Goal: Check status: Check status

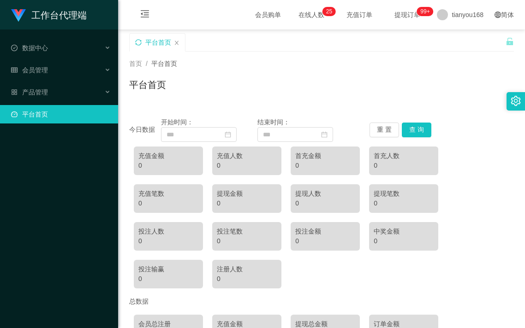
click at [140, 44] on icon "图标: sync" at bounding box center [138, 42] width 6 height 6
click at [67, 52] on div "数据中心" at bounding box center [59, 48] width 118 height 18
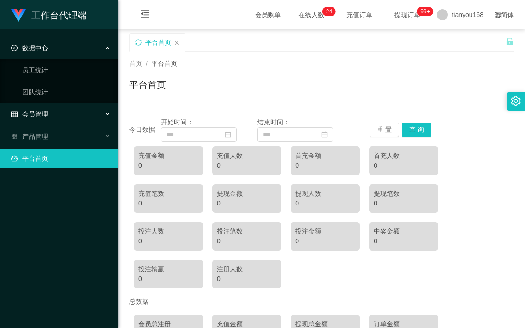
click at [50, 112] on div "会员管理" at bounding box center [59, 114] width 118 height 18
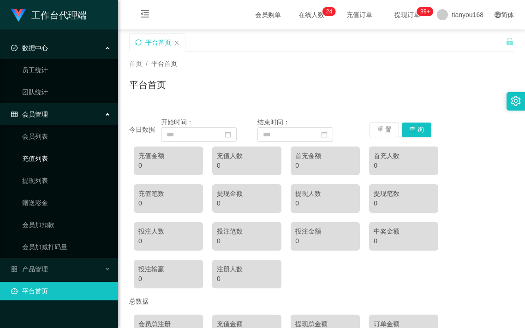
click at [44, 155] on link "充值列表" at bounding box center [66, 158] width 89 height 18
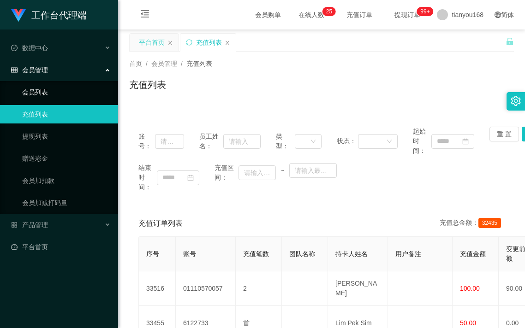
click at [47, 89] on link "会员列表" at bounding box center [66, 92] width 89 height 18
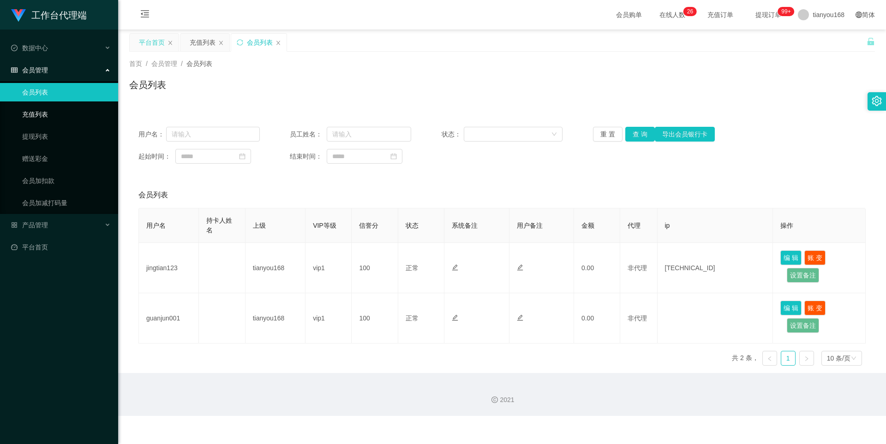
click at [36, 112] on link "充值列表" at bounding box center [66, 114] width 89 height 18
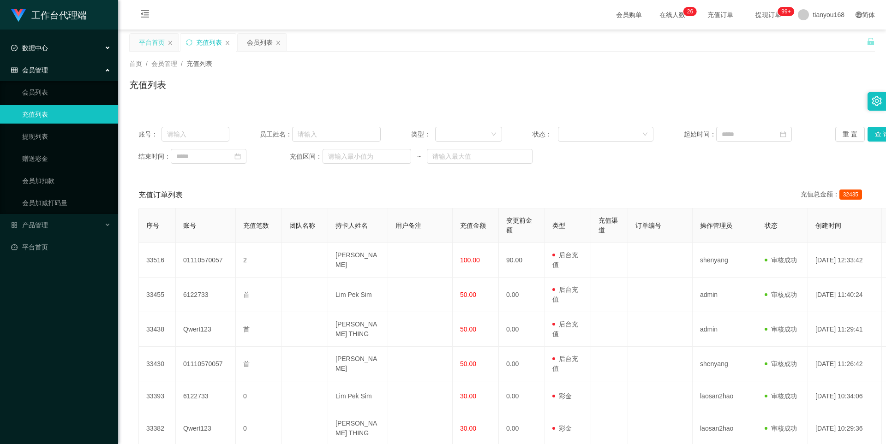
click at [49, 43] on div "数据中心" at bounding box center [59, 48] width 118 height 18
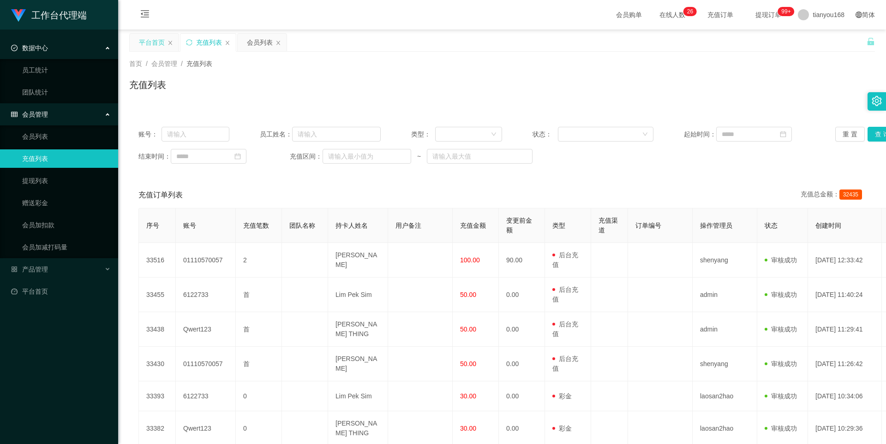
click at [145, 41] on div "平台首页" at bounding box center [152, 43] width 26 height 18
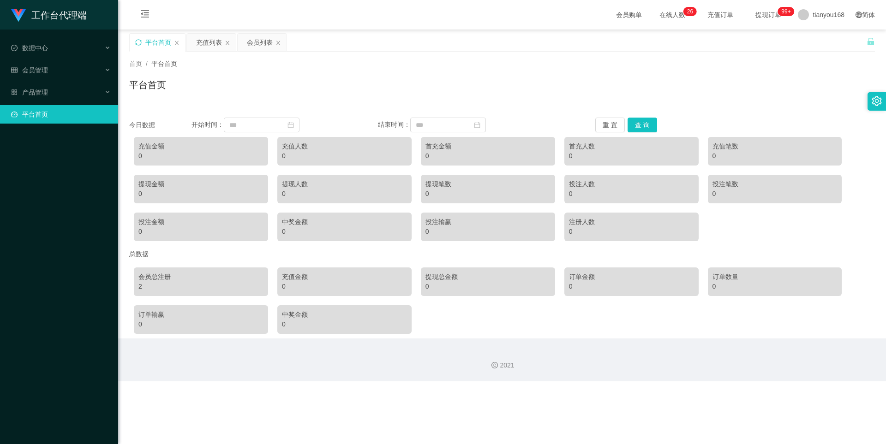
click at [325, 84] on div "平台首页" at bounding box center [501, 88] width 745 height 21
click at [240, 125] on input at bounding box center [262, 125] width 76 height 15
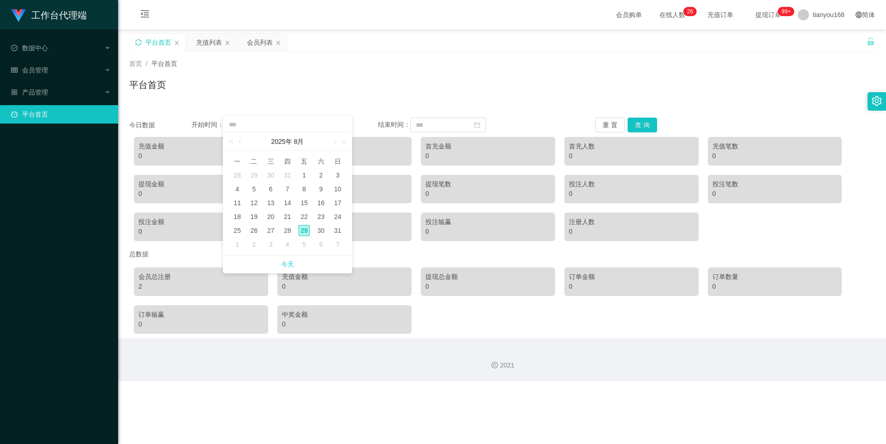
click at [295, 262] on span "今天" at bounding box center [287, 265] width 117 height 18
click at [305, 229] on div "29" at bounding box center [303, 230] width 11 height 11
type input "**********"
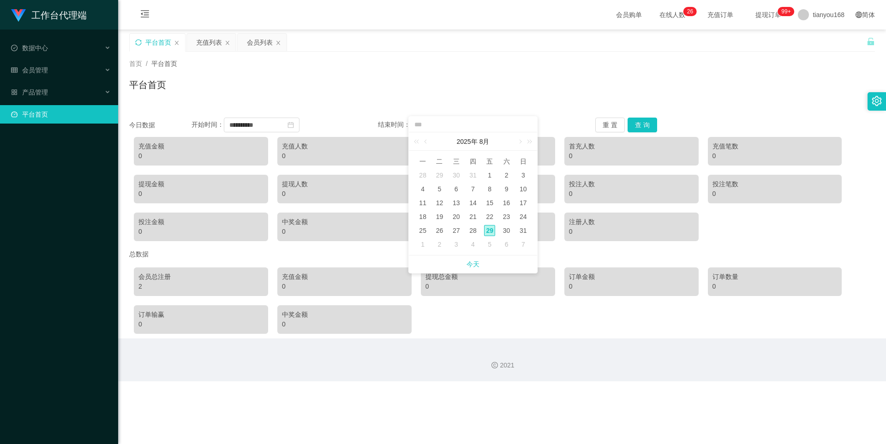
click at [487, 228] on div "29" at bounding box center [489, 230] width 11 height 11
type input "**********"
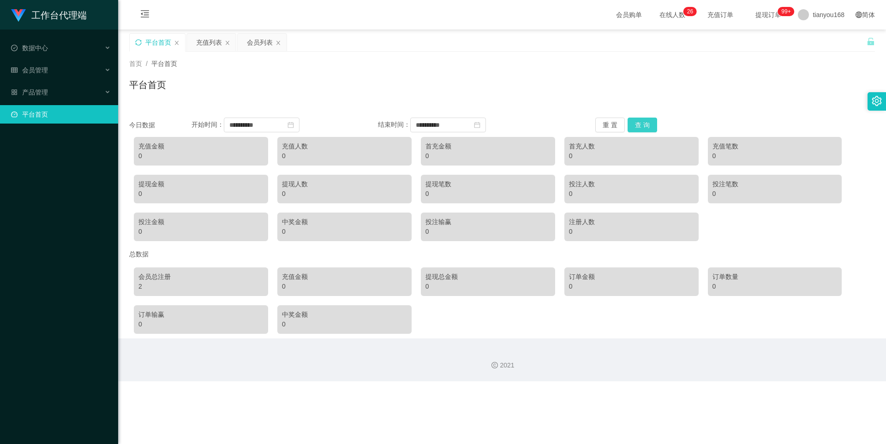
click at [524, 125] on button "查 询" at bounding box center [642, 125] width 30 height 15
click at [524, 121] on button "查 询" at bounding box center [642, 125] width 30 height 15
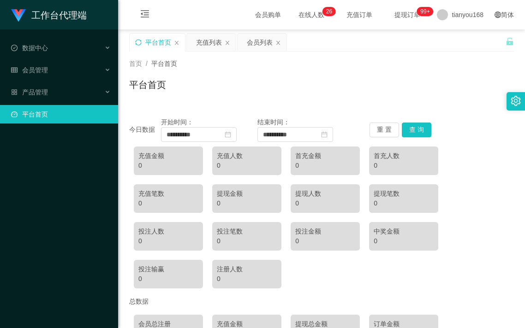
click at [312, 75] on div "首页 / 平台首页 / 平台首页" at bounding box center [321, 79] width 385 height 40
